Goal: Task Accomplishment & Management: Use online tool/utility

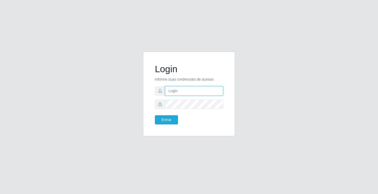
drag, startPoint x: 0, startPoint y: 0, endPoint x: 179, endPoint y: 90, distance: 200.6
click at [179, 90] on input "text" at bounding box center [194, 90] width 58 height 9
type input "ediane@ideal"
click at [155, 115] on button "Entrar" at bounding box center [166, 119] width 23 height 9
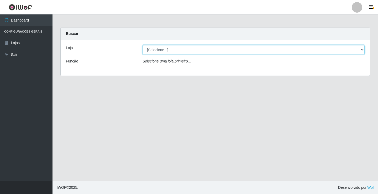
click at [183, 53] on select "[Selecione...] Ideal - Conceição" at bounding box center [253, 49] width 222 height 9
select select "231"
click at [142, 45] on select "[Selecione...] Ideal - Conceição" at bounding box center [253, 49] width 222 height 9
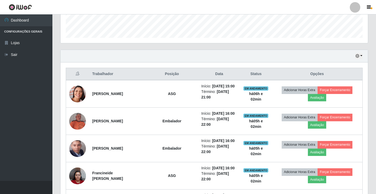
scroll to position [157, 0]
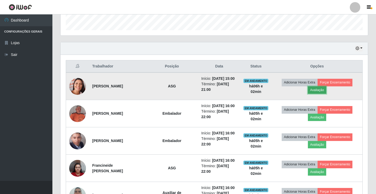
click at [320, 89] on button "Avaliação" at bounding box center [317, 89] width 19 height 7
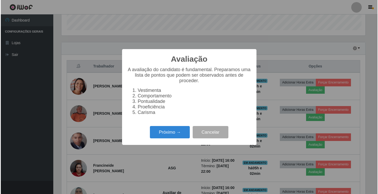
scroll to position [109, 305]
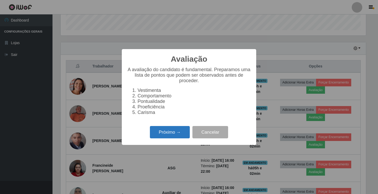
click at [164, 133] on button "Próximo →" at bounding box center [170, 132] width 40 height 12
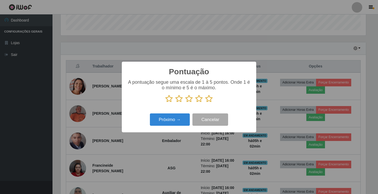
scroll to position [262092, 261896]
click at [208, 98] on icon at bounding box center [208, 99] width 7 height 8
click at [205, 103] on input "radio" at bounding box center [205, 103] width 0 height 0
click at [179, 120] on button "Próximo →" at bounding box center [170, 119] width 40 height 12
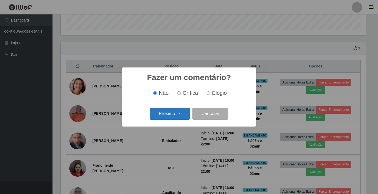
click at [178, 114] on button "Próximo →" at bounding box center [170, 114] width 40 height 12
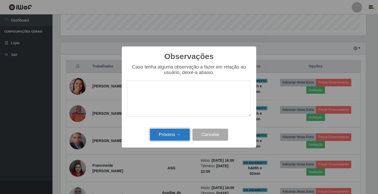
click at [174, 134] on button "Próximo →" at bounding box center [170, 134] width 40 height 12
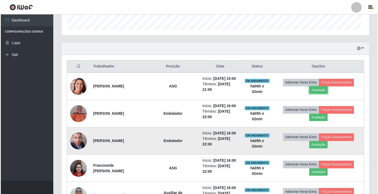
scroll to position [109, 308]
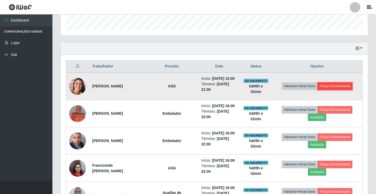
click at [342, 87] on button "Forçar Encerramento" at bounding box center [335, 85] width 35 height 7
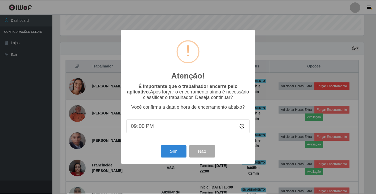
scroll to position [109, 305]
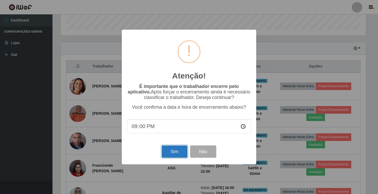
click at [174, 153] on button "Sim" at bounding box center [174, 151] width 25 height 12
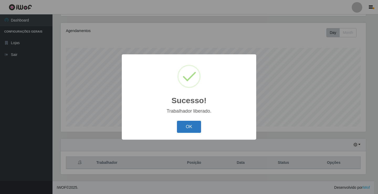
click at [197, 129] on button "OK" at bounding box center [189, 127] width 24 height 12
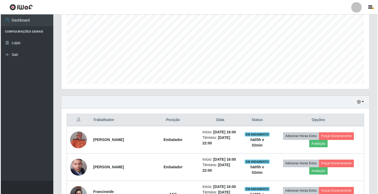
scroll to position [170, 0]
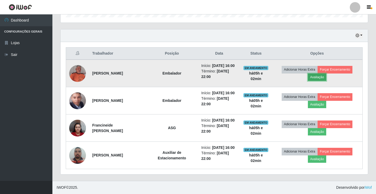
click at [319, 77] on button "Avaliação" at bounding box center [317, 76] width 19 height 7
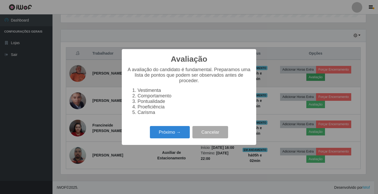
scroll to position [109, 305]
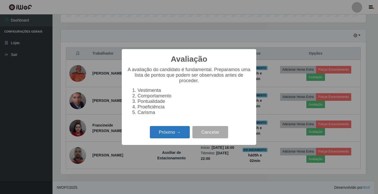
click at [171, 135] on button "Próximo →" at bounding box center [170, 132] width 40 height 12
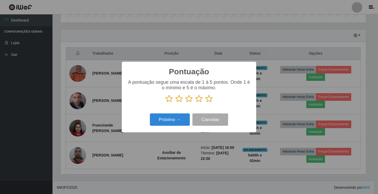
click at [208, 97] on icon at bounding box center [208, 99] width 7 height 8
click at [205, 103] on input "radio" at bounding box center [205, 103] width 0 height 0
click at [167, 121] on button "Próximo →" at bounding box center [170, 119] width 40 height 12
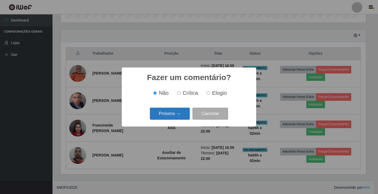
click at [175, 114] on button "Próximo →" at bounding box center [170, 114] width 40 height 12
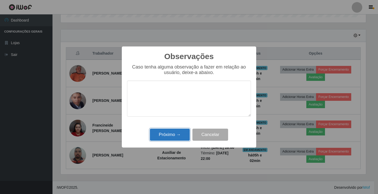
click at [177, 131] on button "Próximo →" at bounding box center [170, 134] width 40 height 12
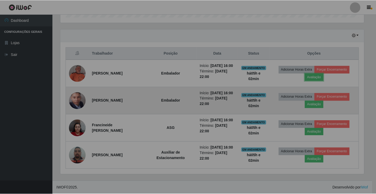
scroll to position [109, 308]
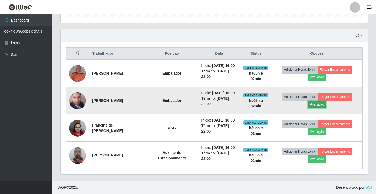
click at [325, 106] on button "Avaliação" at bounding box center [317, 104] width 19 height 7
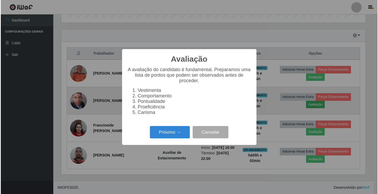
scroll to position [109, 305]
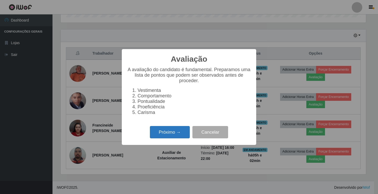
click at [171, 132] on button "Próximo →" at bounding box center [170, 132] width 40 height 12
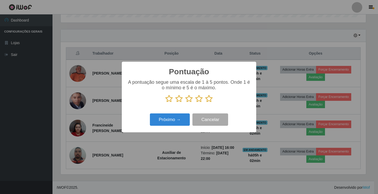
click at [208, 101] on icon at bounding box center [208, 99] width 7 height 8
click at [205, 103] on input "radio" at bounding box center [205, 103] width 0 height 0
click at [181, 123] on button "Próximo →" at bounding box center [170, 119] width 40 height 12
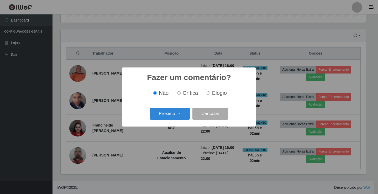
click at [181, 123] on div "Fazer um comentário? × Não Crítica Elogio Próximo → Cancelar" at bounding box center [189, 96] width 134 height 59
click at [178, 114] on button "Próximo →" at bounding box center [170, 114] width 40 height 12
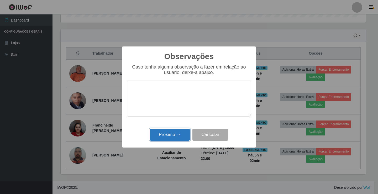
click at [179, 133] on button "Próximo →" at bounding box center [170, 134] width 40 height 12
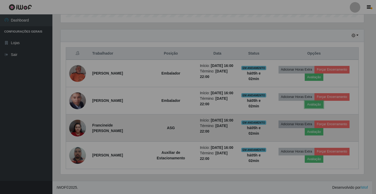
scroll to position [109, 308]
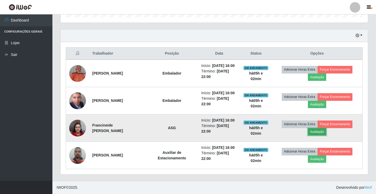
click at [316, 133] on button "Avaliação" at bounding box center [317, 131] width 19 height 7
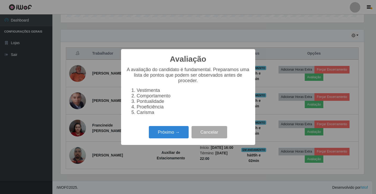
scroll to position [0, 0]
click at [165, 133] on button "Próximo →" at bounding box center [170, 132] width 40 height 12
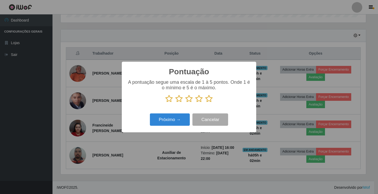
click at [209, 98] on icon at bounding box center [208, 99] width 7 height 8
click at [205, 103] on input "radio" at bounding box center [205, 103] width 0 height 0
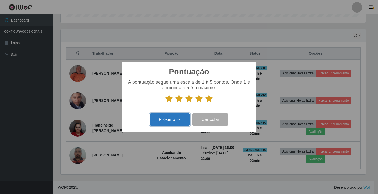
click at [183, 120] on button "Próximo →" at bounding box center [170, 119] width 40 height 12
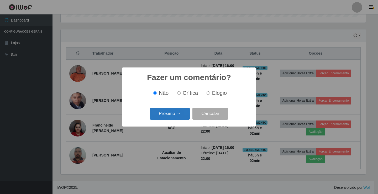
click at [183, 118] on button "Próximo →" at bounding box center [170, 114] width 40 height 12
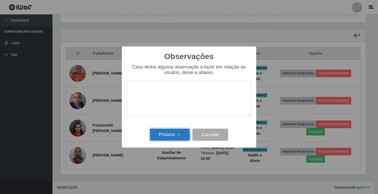
click at [182, 136] on button "Próximo →" at bounding box center [170, 134] width 40 height 12
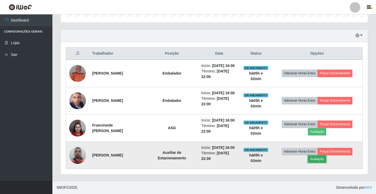
click at [320, 162] on button "Avaliação" at bounding box center [317, 158] width 19 height 7
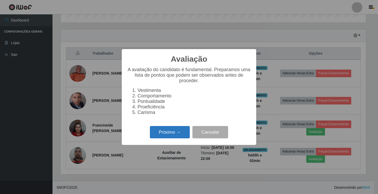
click at [180, 134] on button "Próximo →" at bounding box center [170, 132] width 40 height 12
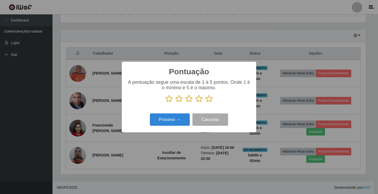
click at [209, 98] on icon at bounding box center [208, 99] width 7 height 8
click at [205, 103] on input "radio" at bounding box center [205, 103] width 0 height 0
click at [186, 114] on button "Próximo →" at bounding box center [170, 119] width 40 height 12
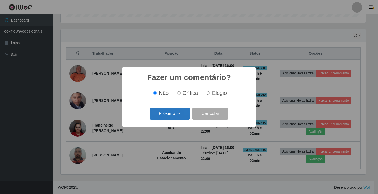
click at [184, 114] on button "Próximo →" at bounding box center [170, 114] width 40 height 12
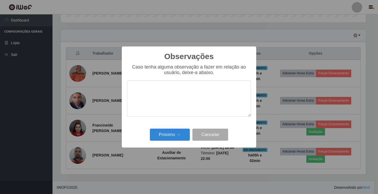
click at [189, 127] on div "Observações × Caso tenha alguma observação a fazer em relação ao usuário, deixe…" at bounding box center [189, 96] width 134 height 101
click at [187, 128] on div "Próximo → Cancelar" at bounding box center [189, 134] width 124 height 15
click at [180, 136] on button "Próximo →" at bounding box center [170, 134] width 40 height 12
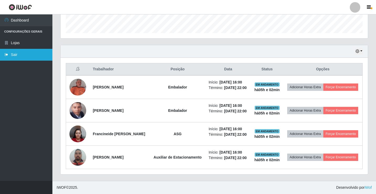
click at [18, 56] on link "Sair" at bounding box center [26, 55] width 52 height 12
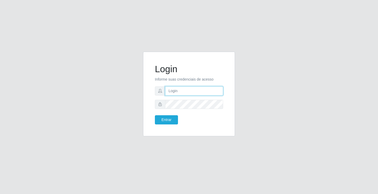
click at [174, 93] on input "text" at bounding box center [194, 90] width 58 height 9
type input "ediane@ideal"
click at [155, 115] on button "Entrar" at bounding box center [166, 119] width 23 height 9
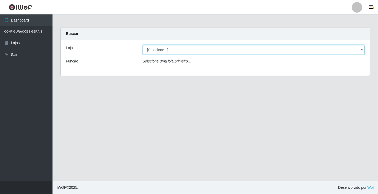
click at [163, 50] on select "[Selecione...] Ideal - Conceição" at bounding box center [253, 49] width 222 height 9
select select "231"
click at [142, 45] on select "[Selecione...] Ideal - Conceição" at bounding box center [253, 49] width 222 height 9
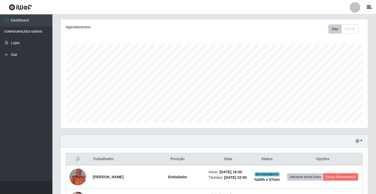
scroll to position [170, 0]
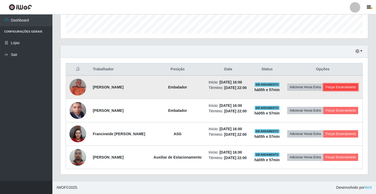
click at [324, 83] on button "Forçar Encerramento" at bounding box center [341, 86] width 35 height 7
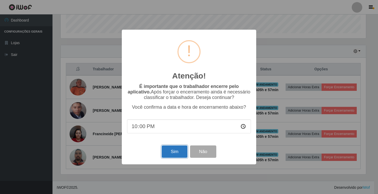
click at [170, 151] on button "Sim" at bounding box center [174, 151] width 25 height 12
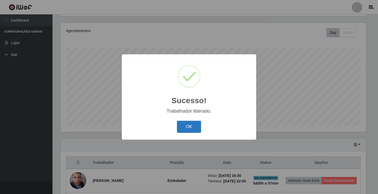
click at [185, 124] on button "OK" at bounding box center [189, 127] width 24 height 12
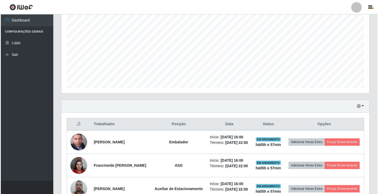
scroll to position [143, 0]
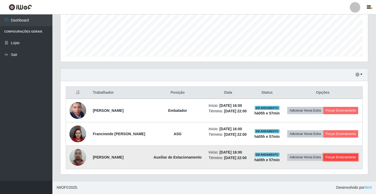
click at [333, 157] on button "Forçar Encerramento" at bounding box center [341, 156] width 35 height 7
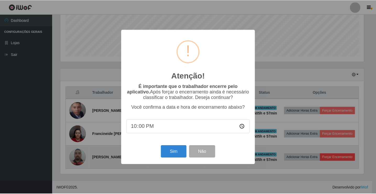
scroll to position [109, 305]
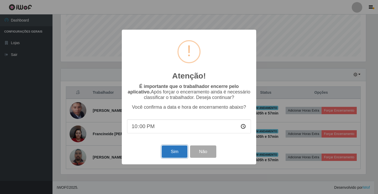
click at [169, 151] on button "Sim" at bounding box center [174, 151] width 25 height 12
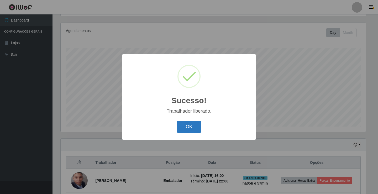
click at [188, 132] on button "OK" at bounding box center [189, 127] width 24 height 12
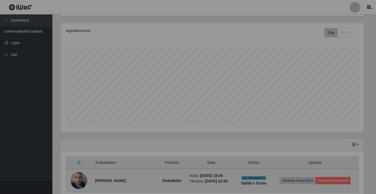
scroll to position [109, 308]
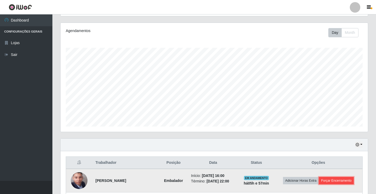
click at [333, 178] on button "Forçar Encerramento" at bounding box center [336, 180] width 35 height 7
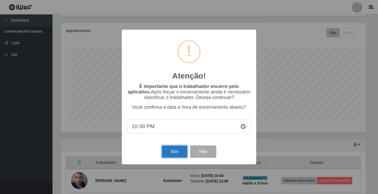
click at [173, 148] on button "Sim" at bounding box center [174, 151] width 25 height 12
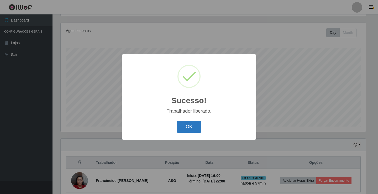
click at [189, 124] on button "OK" at bounding box center [189, 127] width 24 height 12
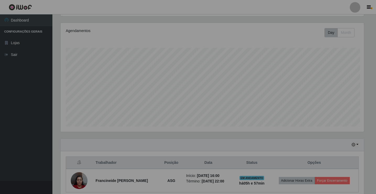
scroll to position [109, 308]
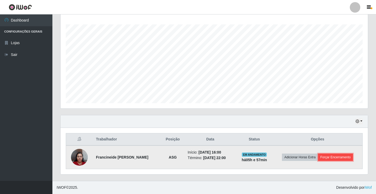
click at [336, 157] on button "Forçar Encerramento" at bounding box center [335, 156] width 35 height 7
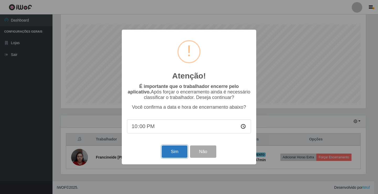
click at [170, 153] on button "Sim" at bounding box center [174, 151] width 25 height 12
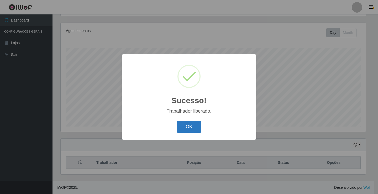
click at [195, 129] on button "OK" at bounding box center [189, 127] width 24 height 12
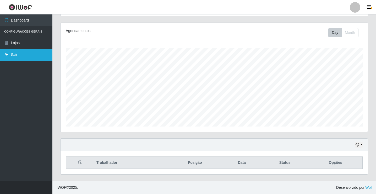
click at [33, 50] on link "Sair" at bounding box center [26, 55] width 52 height 12
